Goal: Download file/media

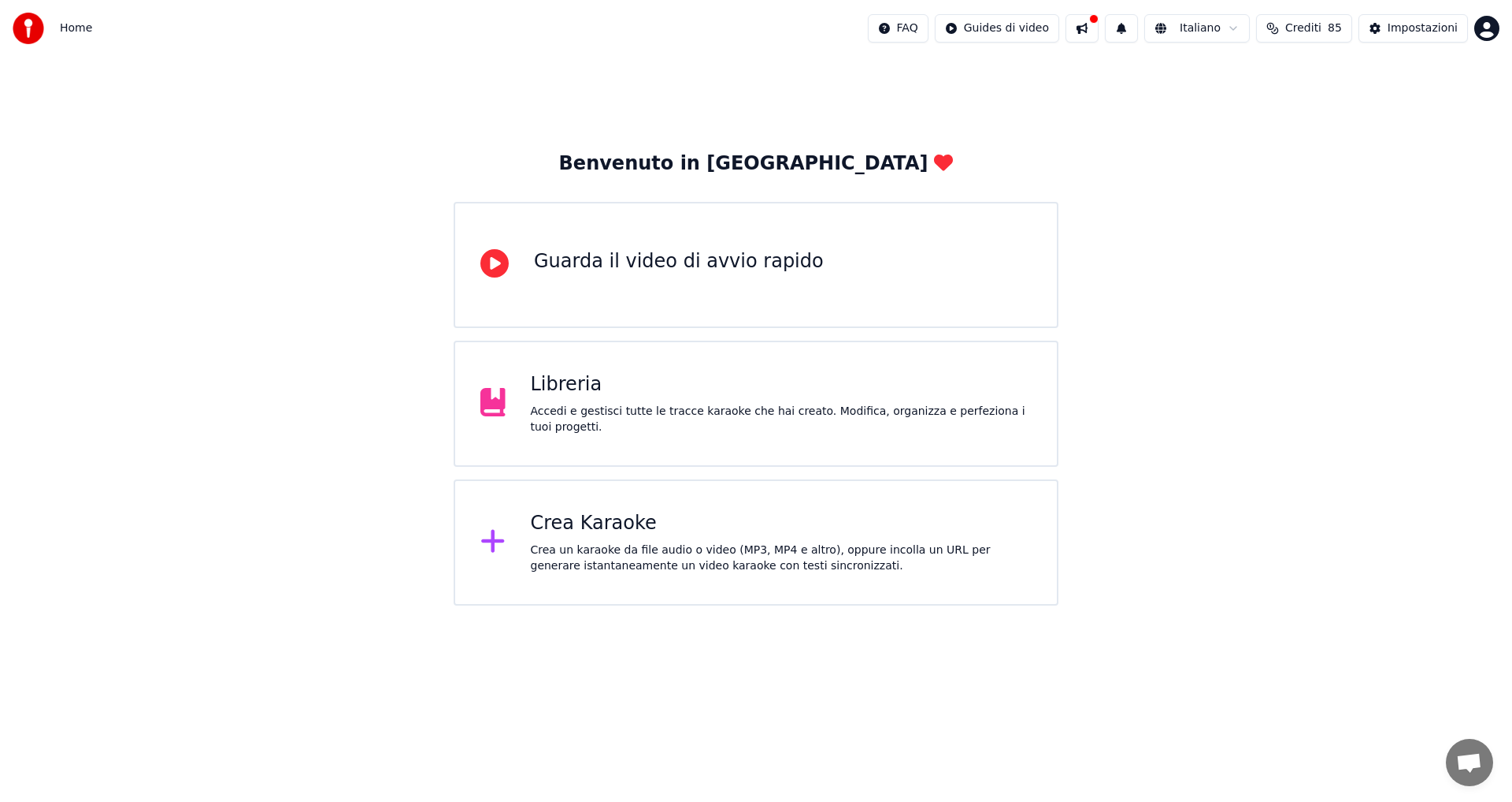
click at [696, 366] on div "Libreria Accedi e gestisci tutte le tracce karaoke che hai creato. Modifica, or…" at bounding box center [756, 403] width 605 height 126
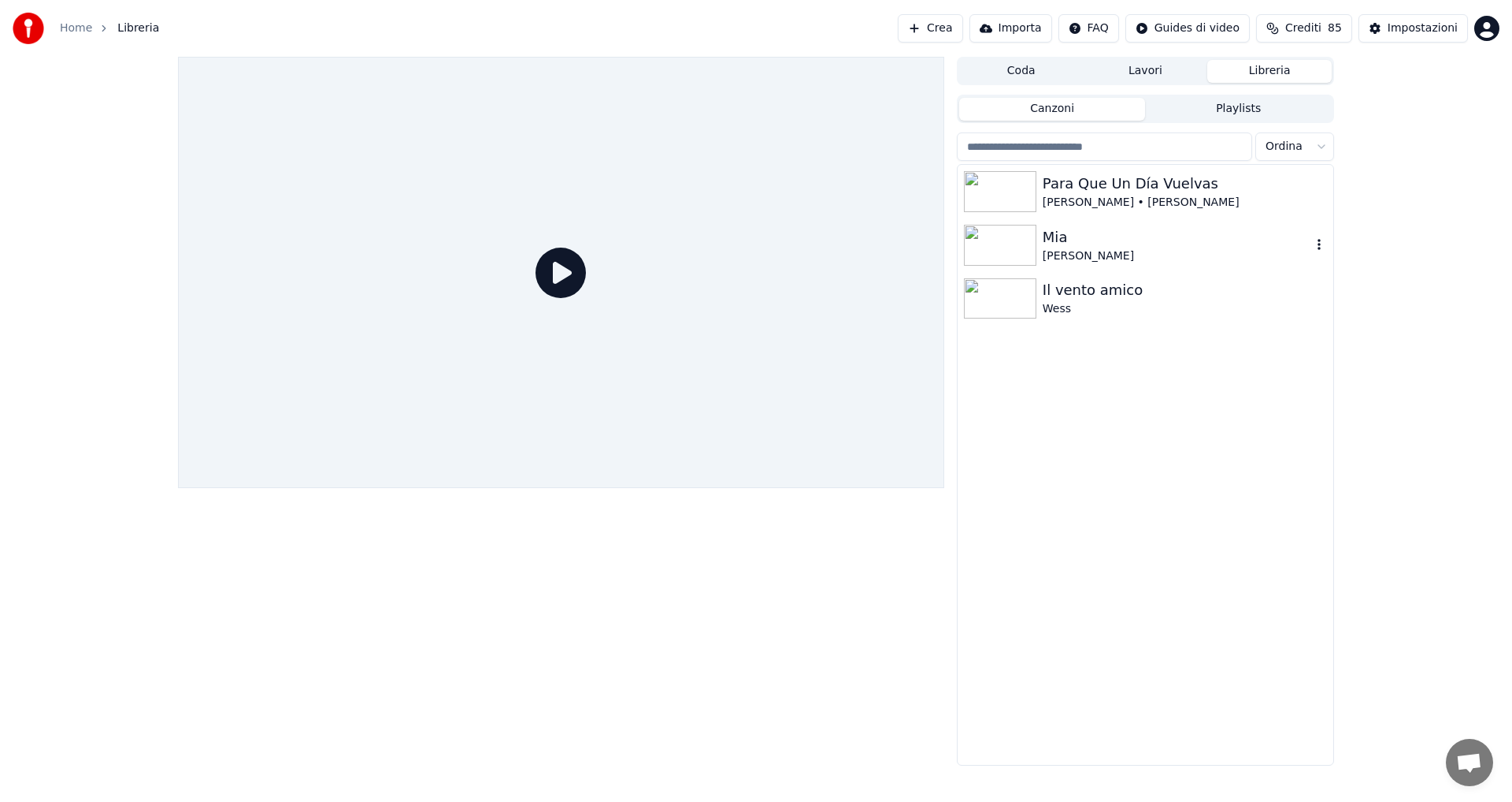
click at [1097, 244] on div "Mia" at bounding box center [1177, 237] width 269 height 22
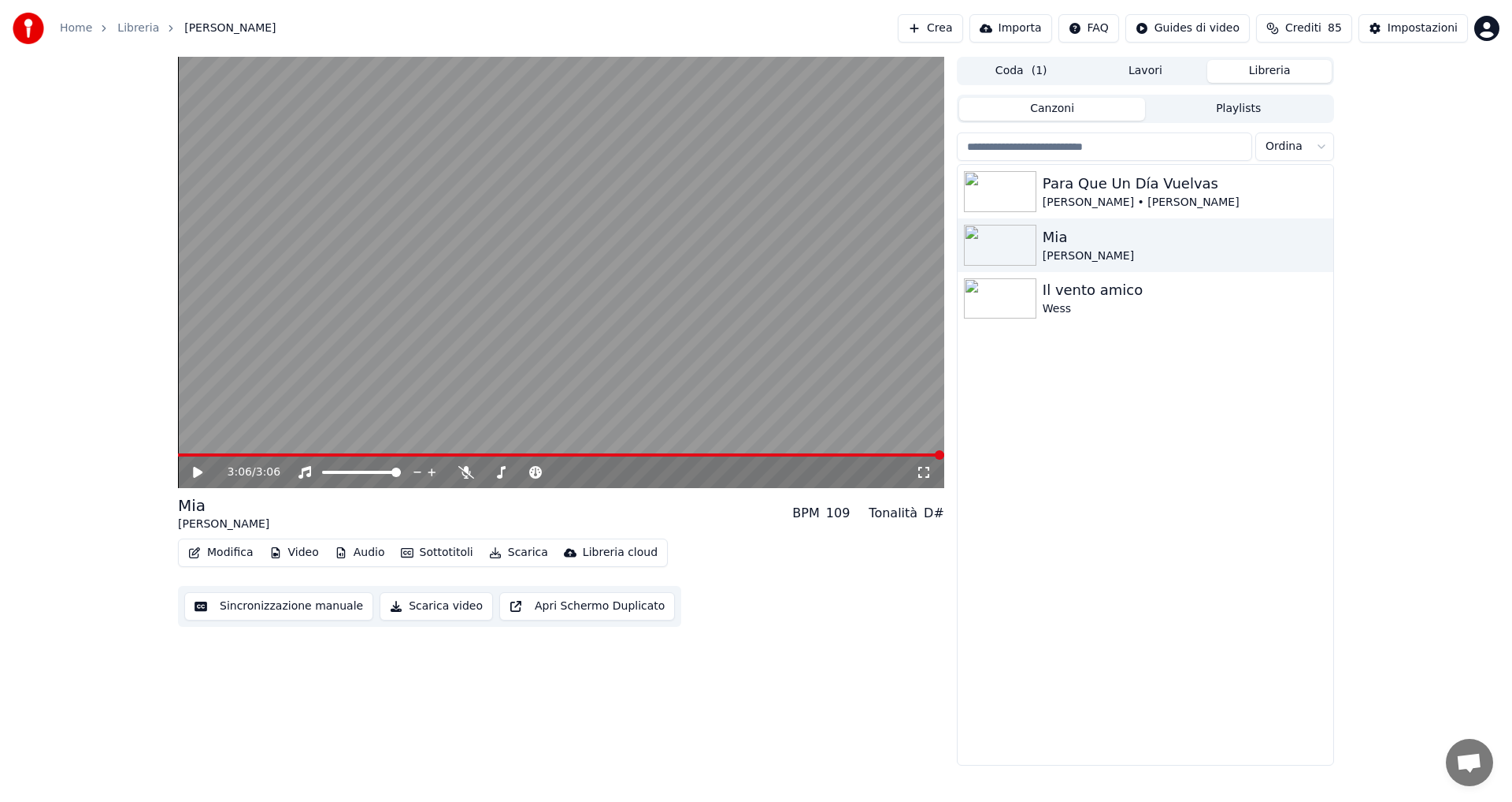
click at [433, 602] on button "Scarica video" at bounding box center [437, 606] width 113 height 28
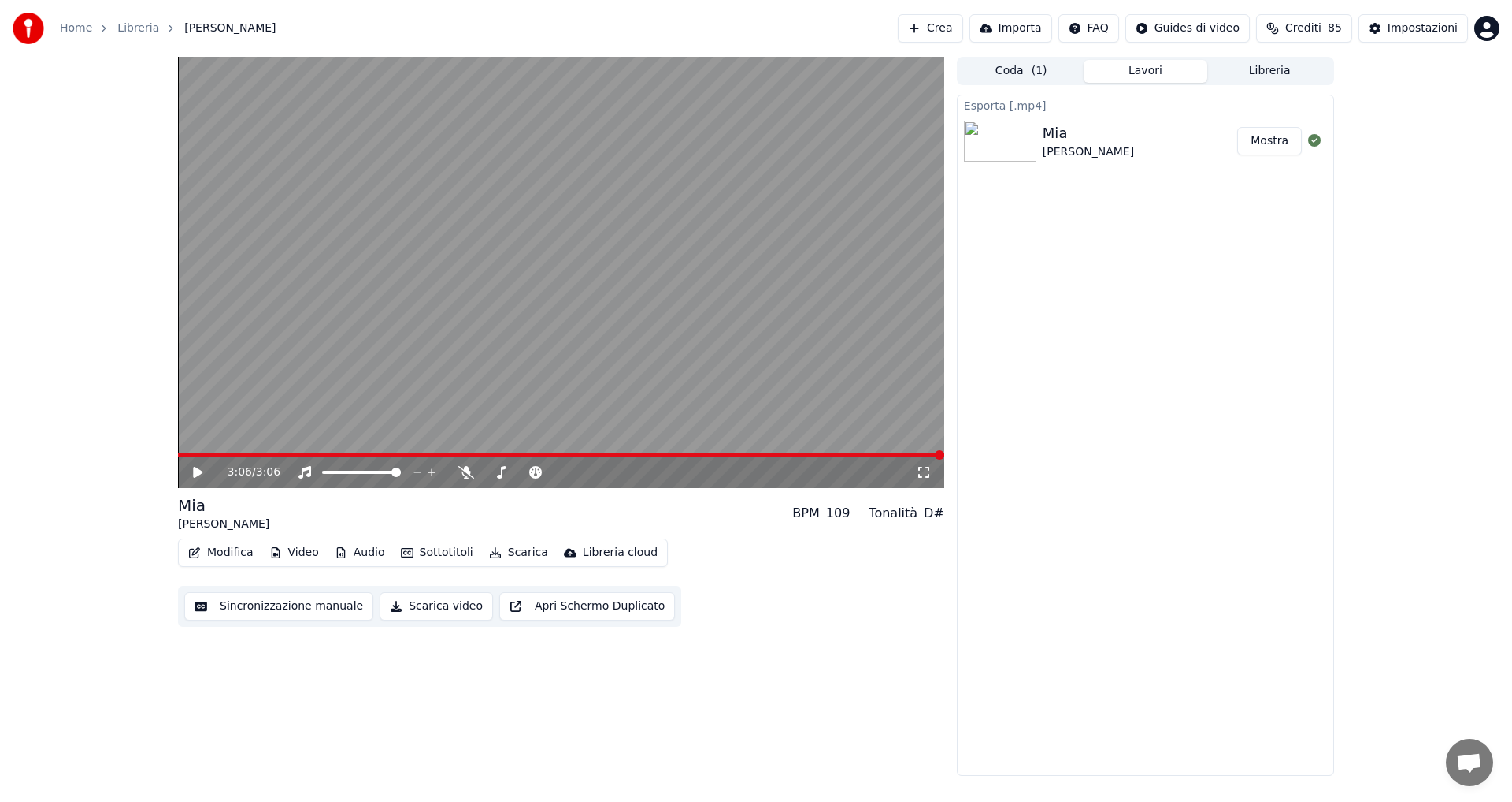
click at [1273, 149] on button "Mostra" at bounding box center [1269, 141] width 65 height 28
